Goal: Task Accomplishment & Management: Complete application form

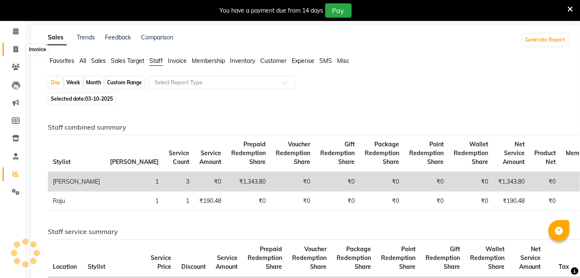
click at [15, 47] on icon at bounding box center [15, 49] width 5 height 6
select select "4468"
select select "service"
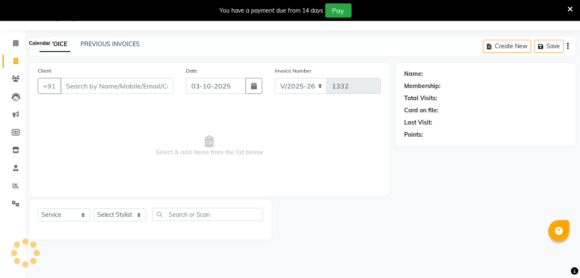
scroll to position [20, 0]
click at [86, 86] on input "Client" at bounding box center [116, 86] width 113 height 16
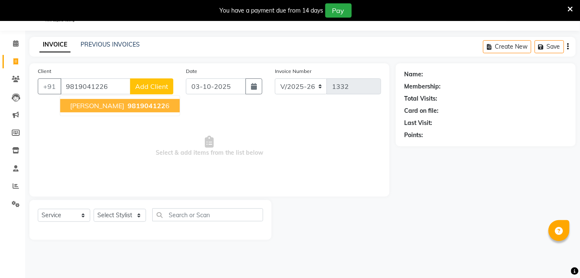
type input "9819041226"
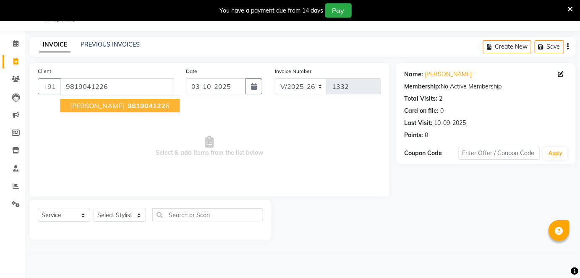
click at [89, 102] on span "[PERSON_NAME]" at bounding box center [97, 106] width 54 height 8
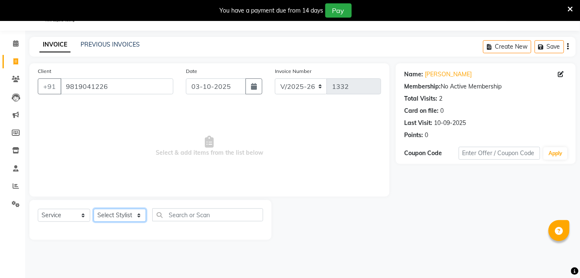
click at [117, 211] on select "Select Stylist [PERSON_NAME] [PERSON_NAME] [PERSON_NAME] [PERSON_NAME] poonam […" at bounding box center [120, 215] width 52 height 13
select select "85797"
click at [94, 209] on select "Select Stylist [PERSON_NAME] [PERSON_NAME] [PERSON_NAME] [PERSON_NAME] poonam […" at bounding box center [120, 215] width 52 height 13
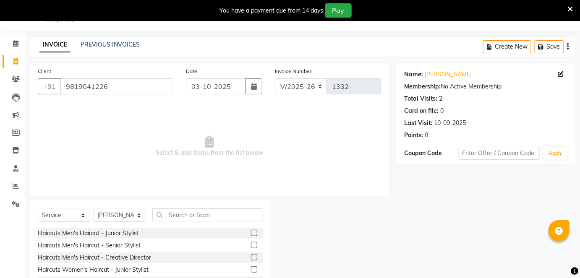
click at [251, 231] on label at bounding box center [254, 233] width 6 height 6
click at [251, 231] on input "checkbox" at bounding box center [253, 233] width 5 height 5
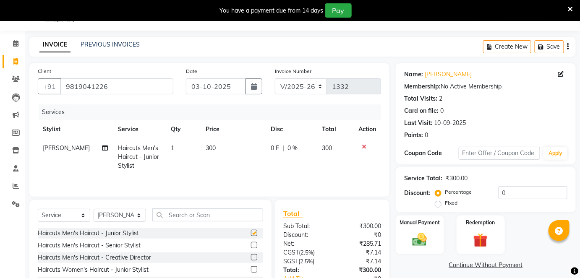
checkbox input "false"
click at [417, 241] on img at bounding box center [419, 239] width 24 height 17
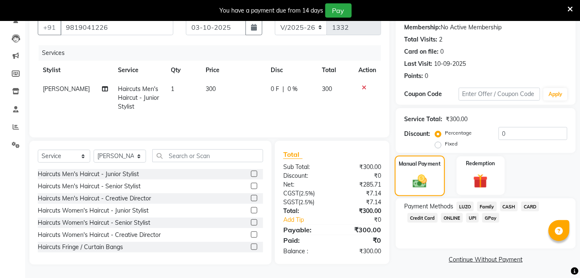
scroll to position [79, 0]
click at [489, 219] on span "GPay" at bounding box center [490, 218] width 17 height 10
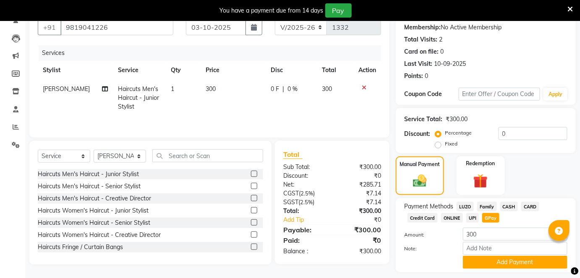
scroll to position [103, 0]
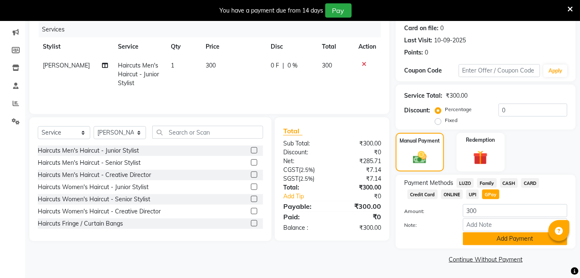
click at [497, 238] on button "Add Payment" at bounding box center [515, 238] width 104 height 13
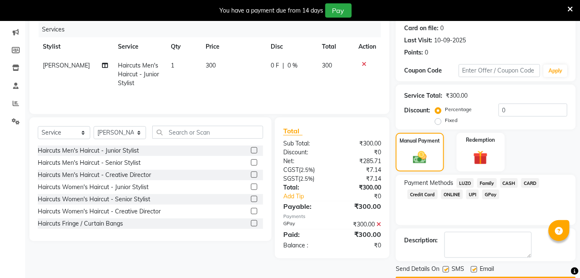
scroll to position [126, 0]
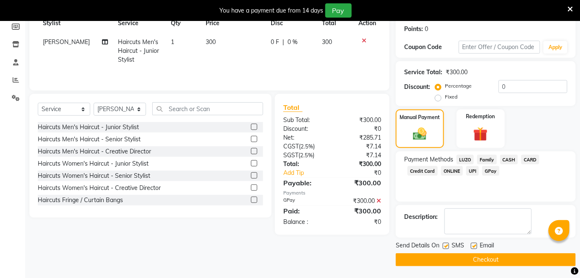
click at [482, 258] on button "Checkout" at bounding box center [486, 259] width 180 height 13
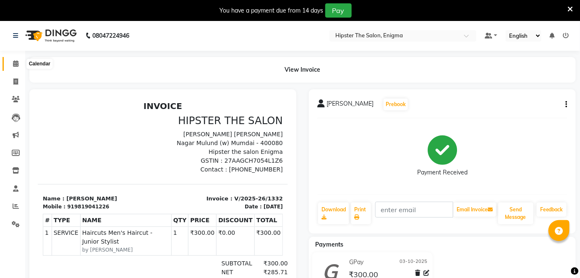
click at [12, 65] on span at bounding box center [15, 64] width 15 height 10
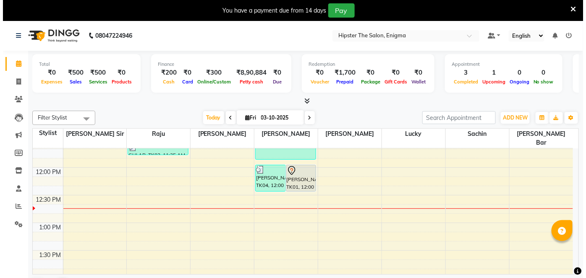
scroll to position [204, 0]
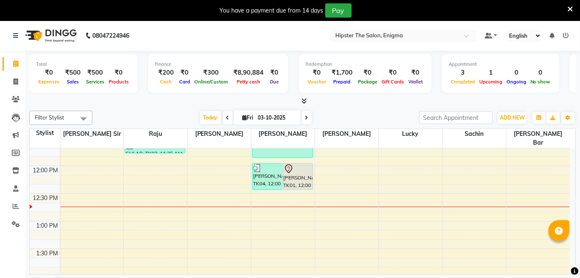
click at [567, 35] on icon at bounding box center [566, 36] width 6 height 6
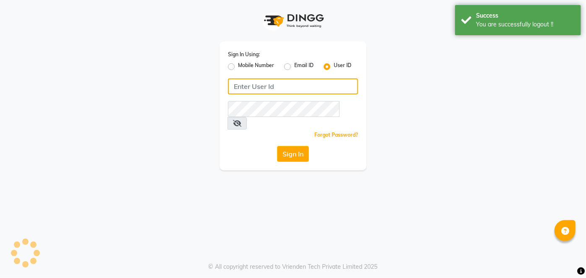
type input "9137134181"
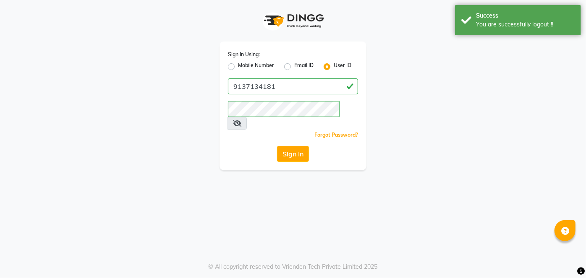
click at [238, 65] on label "Mobile Number" at bounding box center [256, 67] width 36 height 10
click at [238, 65] on input "Mobile Number" at bounding box center [240, 64] width 5 height 5
radio input "true"
radio input "false"
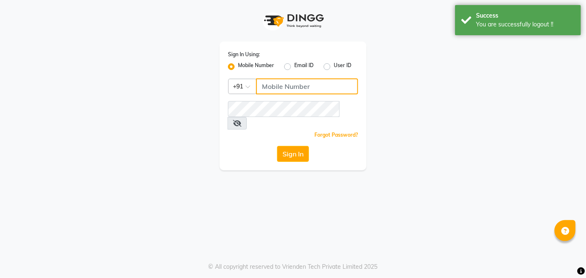
click at [267, 91] on input "Username" at bounding box center [307, 86] width 102 height 16
type input "9867141431"
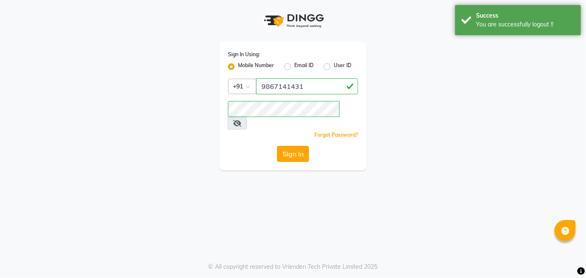
click at [284, 146] on button "Sign In" at bounding box center [293, 154] width 32 height 16
